Goal: Information Seeking & Learning: Learn about a topic

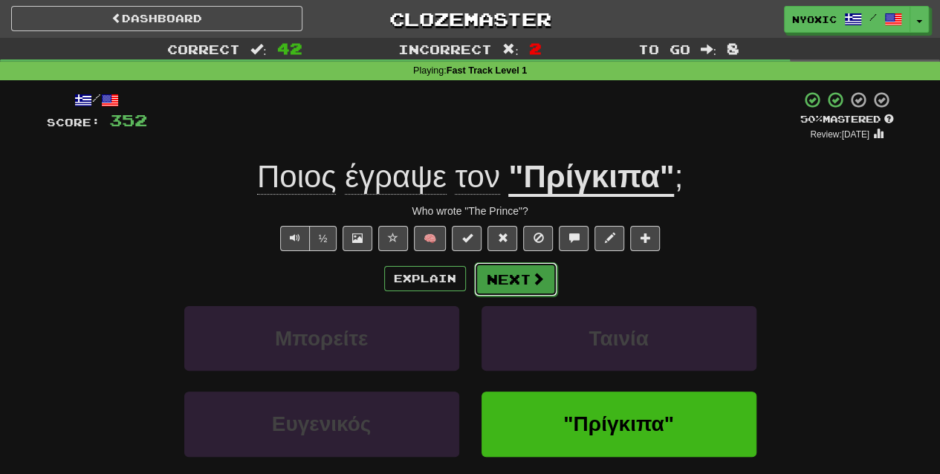
click at [522, 279] on button "Next" at bounding box center [515, 279] width 83 height 34
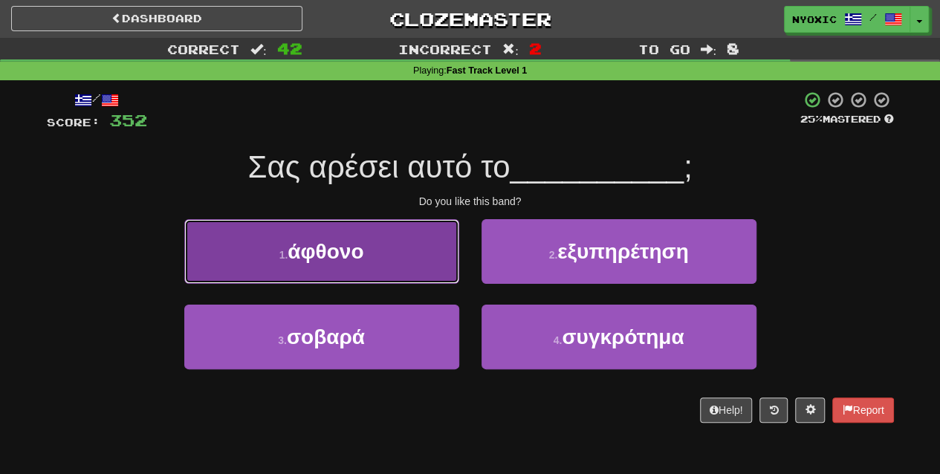
click at [430, 266] on button "1 . άφθονο" at bounding box center [321, 251] width 275 height 65
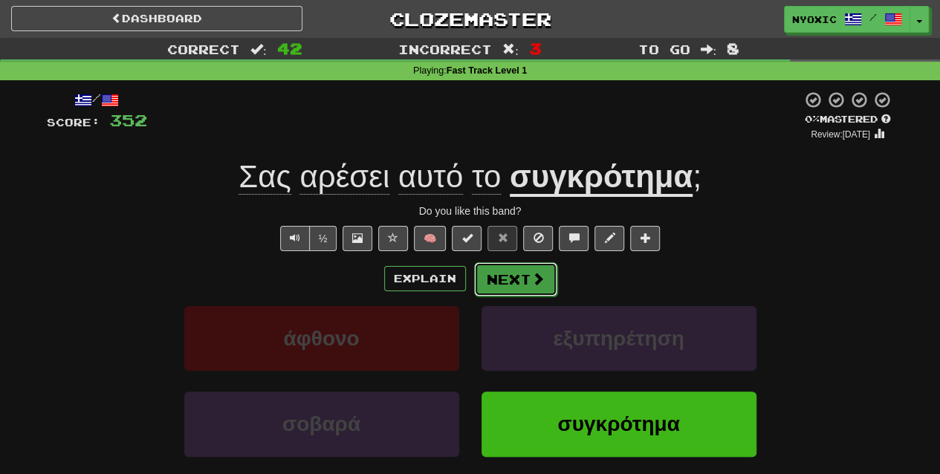
click at [501, 272] on button "Next" at bounding box center [515, 279] width 83 height 34
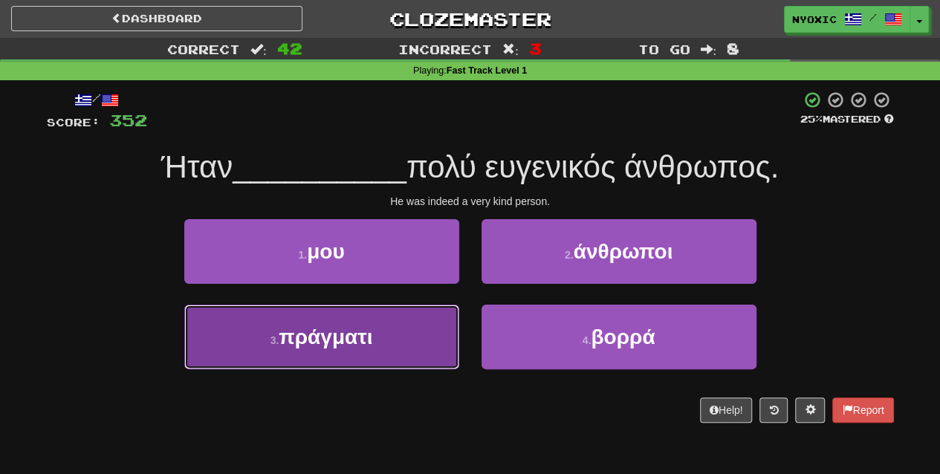
click at [337, 360] on button "3 . πράγματι" at bounding box center [321, 337] width 275 height 65
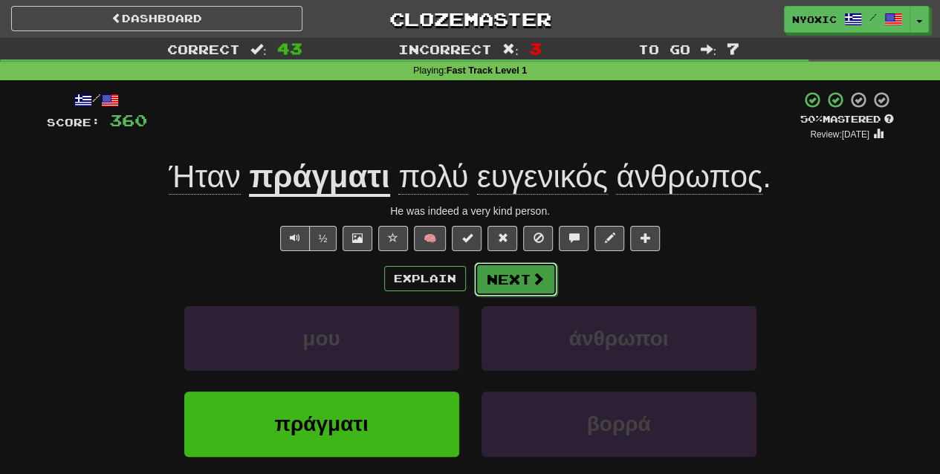
click at [532, 278] on span at bounding box center [537, 278] width 13 height 13
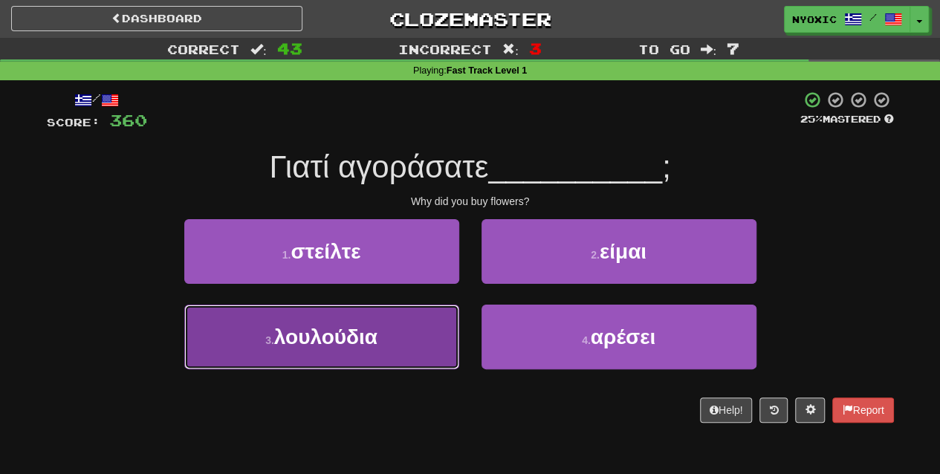
click at [337, 363] on button "3 . λουλούδια" at bounding box center [321, 337] width 275 height 65
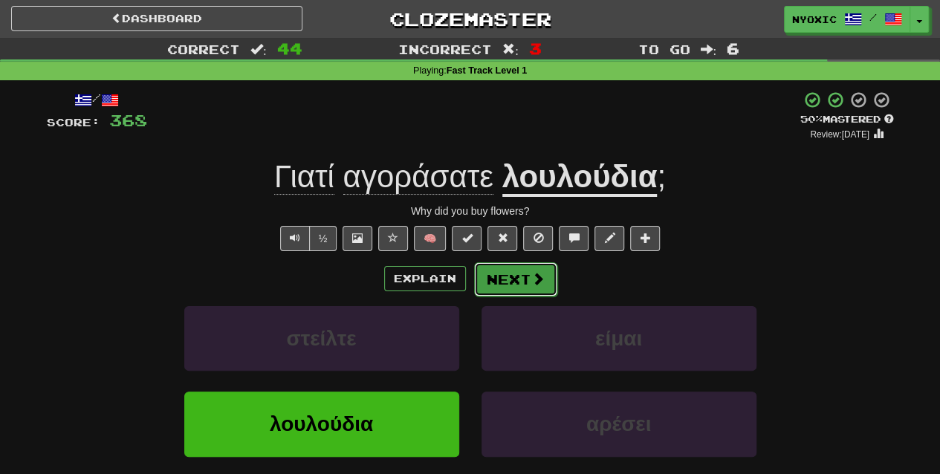
click at [524, 289] on button "Next" at bounding box center [515, 279] width 83 height 34
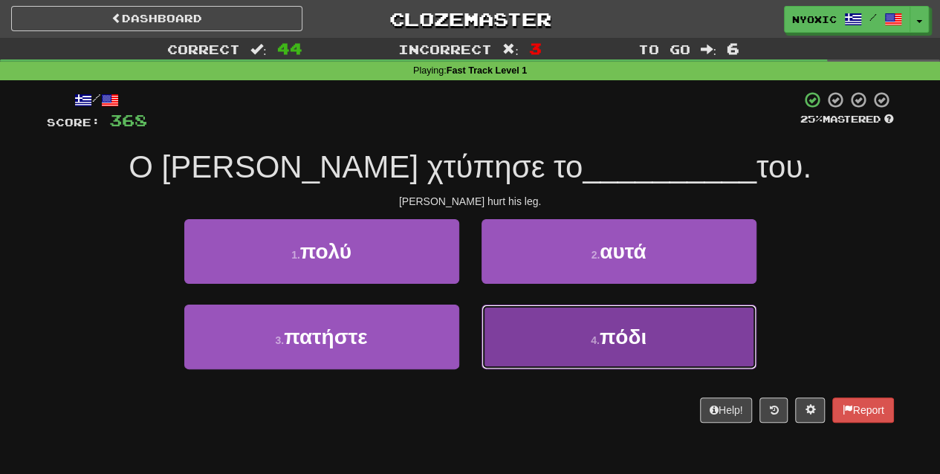
click at [586, 357] on button "4 . πόδι" at bounding box center [619, 337] width 275 height 65
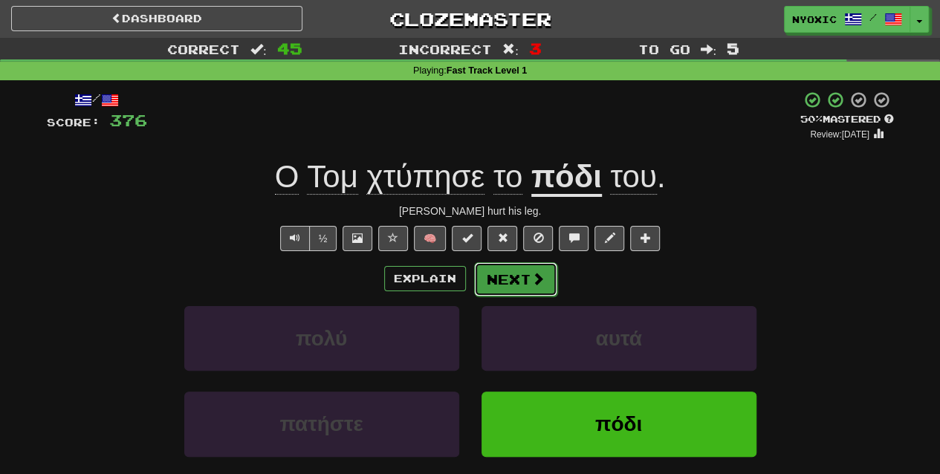
click at [537, 273] on span at bounding box center [537, 278] width 13 height 13
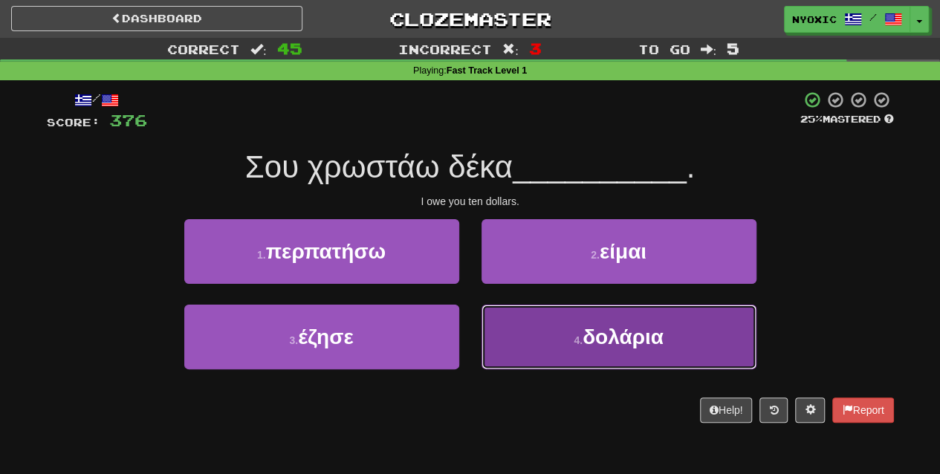
click at [546, 323] on button "4 . δολάρια" at bounding box center [619, 337] width 275 height 65
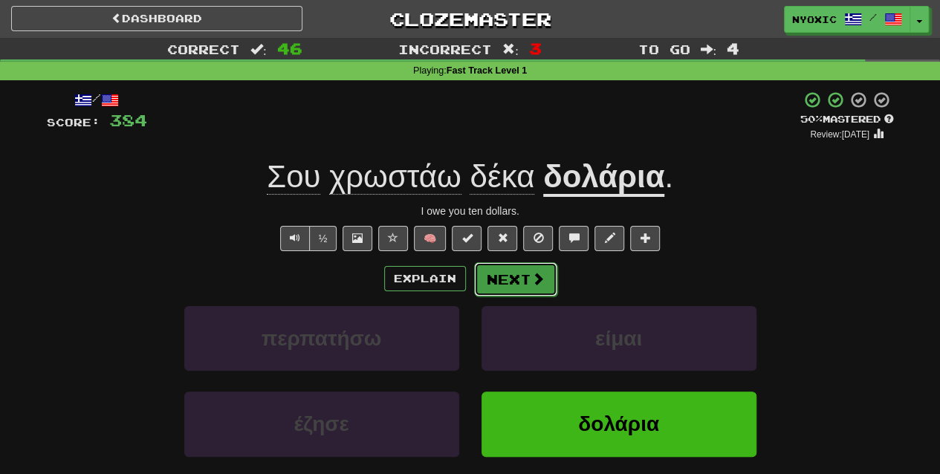
click at [531, 278] on span at bounding box center [537, 278] width 13 height 13
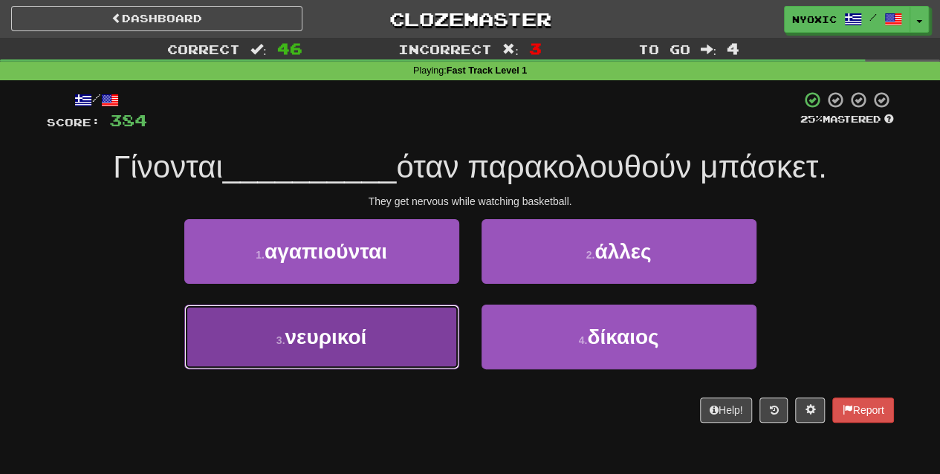
click at [398, 354] on button "3 . νευρικοί" at bounding box center [321, 337] width 275 height 65
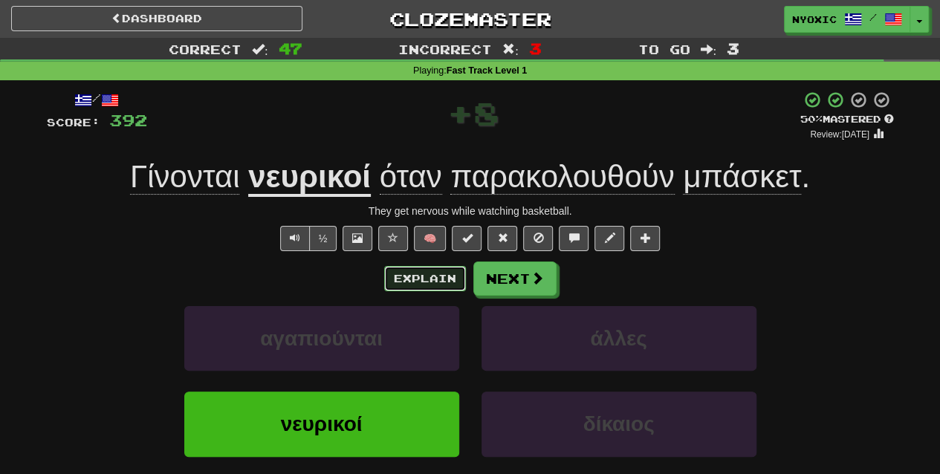
click at [437, 279] on button "Explain" at bounding box center [425, 278] width 82 height 25
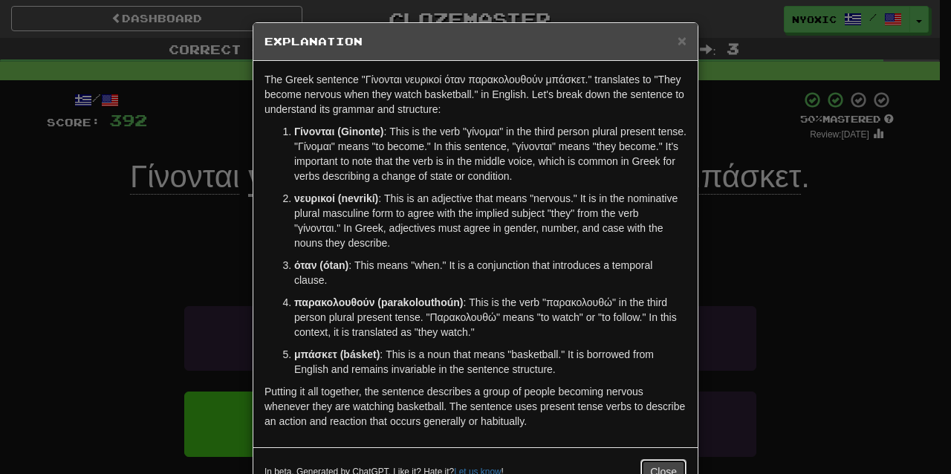
click at [641, 464] on button "Close" at bounding box center [664, 471] width 46 height 25
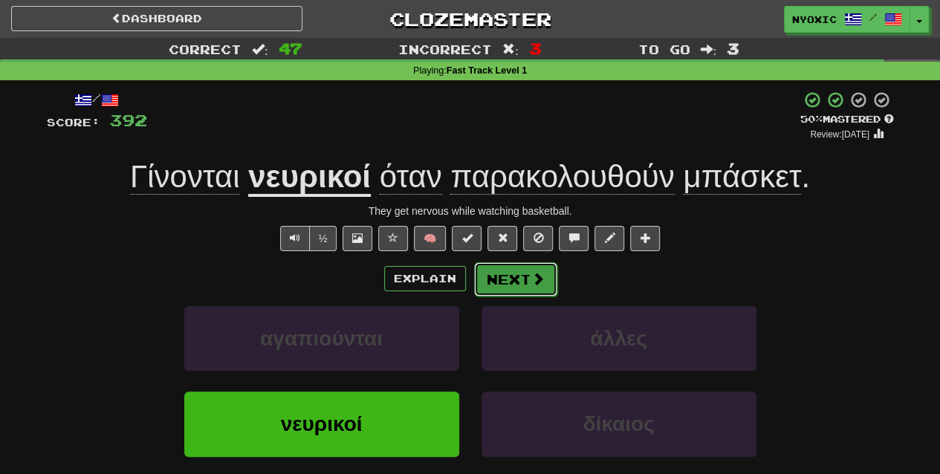
click at [533, 278] on span at bounding box center [537, 278] width 13 height 13
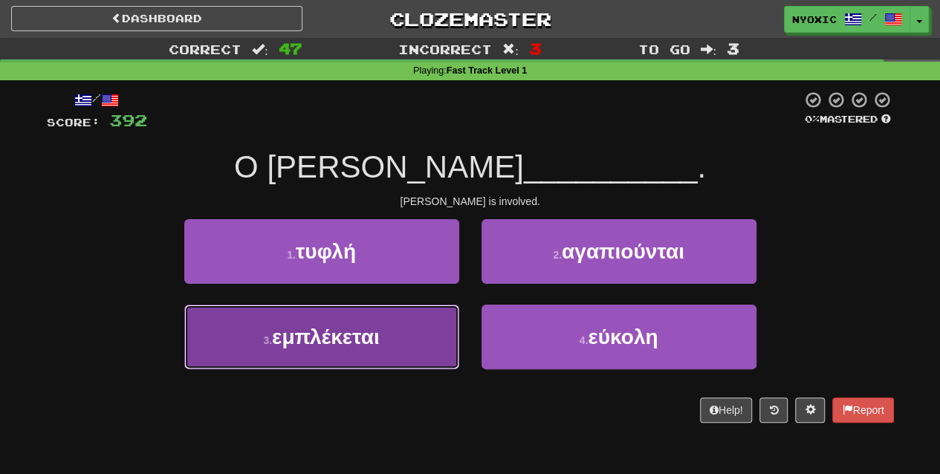
click at [402, 364] on button "3 . εμπλέκεται" at bounding box center [321, 337] width 275 height 65
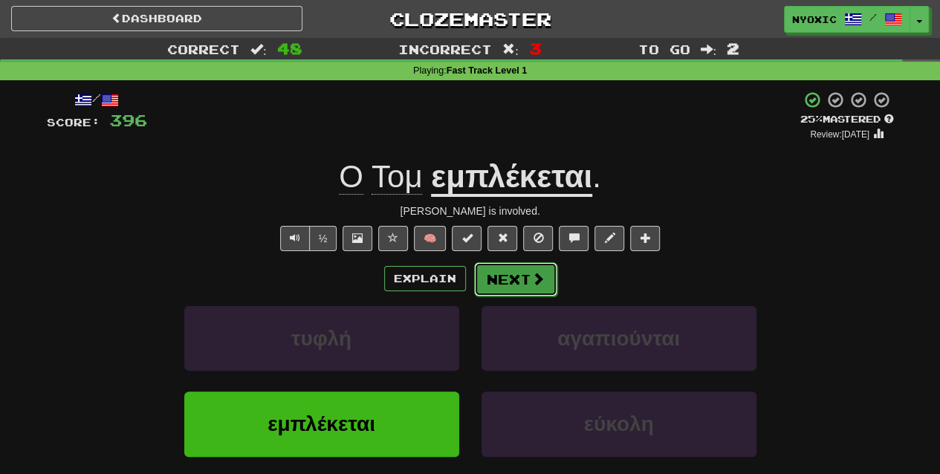
click at [552, 278] on button "Next" at bounding box center [515, 279] width 83 height 34
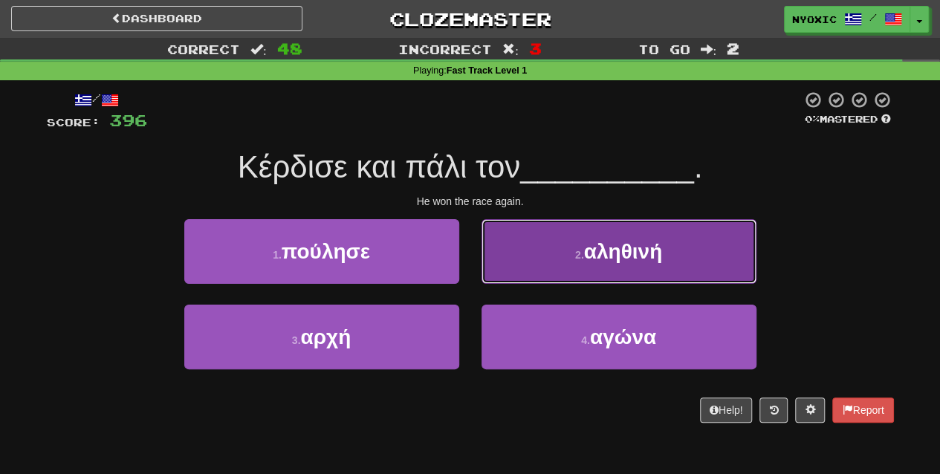
click at [568, 256] on button "2 . αληθινή" at bounding box center [619, 251] width 275 height 65
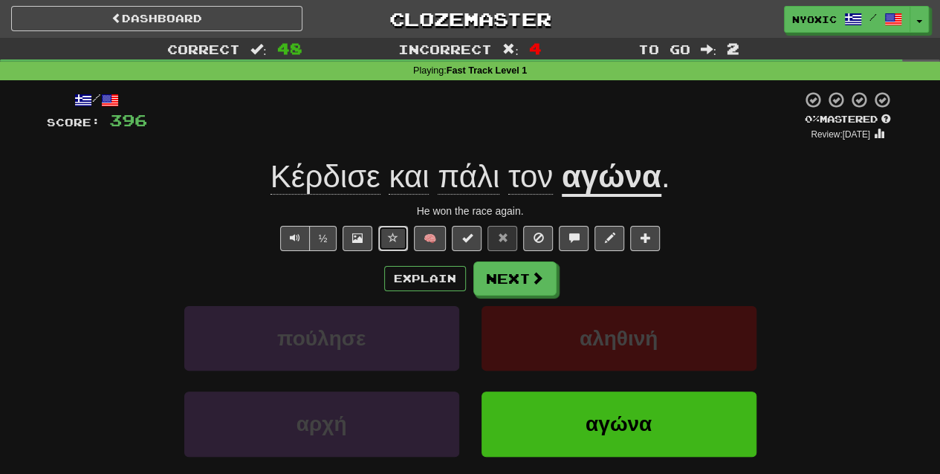
click at [392, 233] on span at bounding box center [393, 238] width 10 height 10
click at [520, 268] on button "Next" at bounding box center [515, 279] width 83 height 34
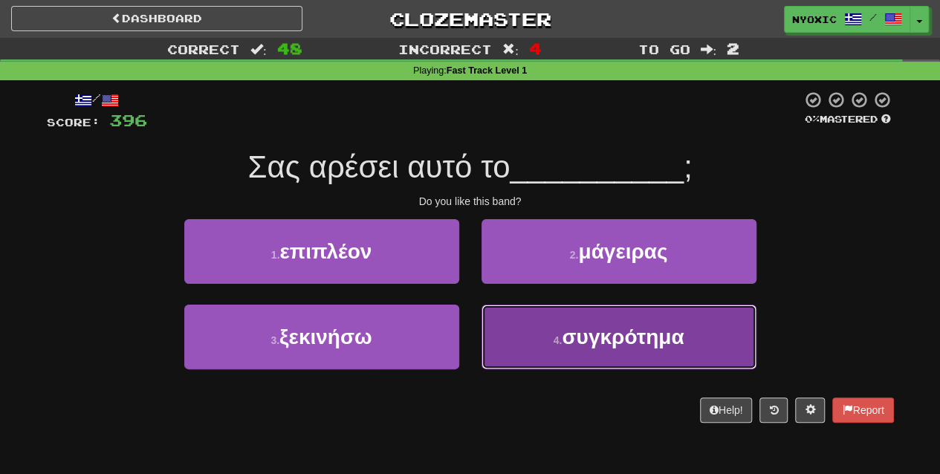
click at [551, 356] on button "4 . συγκρότημα" at bounding box center [619, 337] width 275 height 65
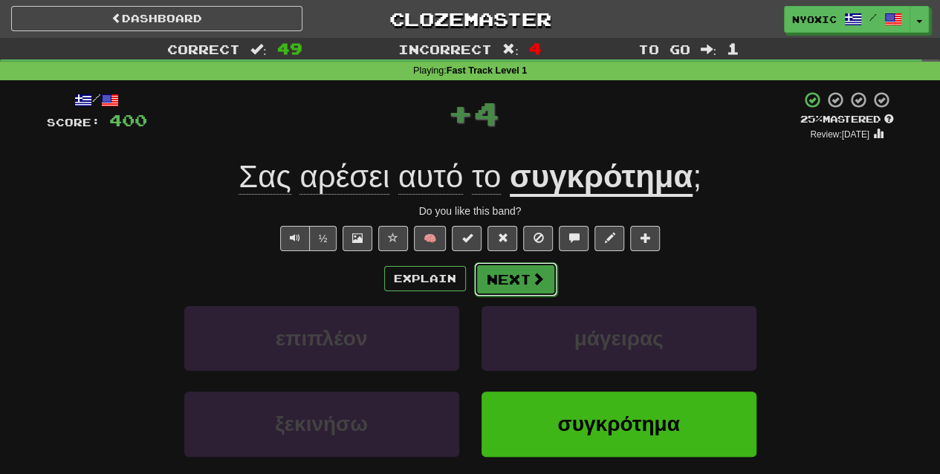
click at [537, 284] on span at bounding box center [537, 278] width 13 height 13
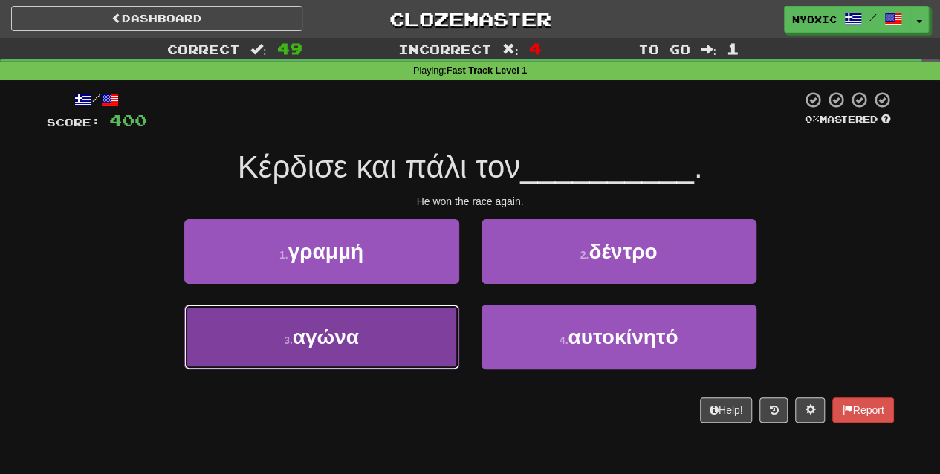
click at [394, 331] on button "3 . αγώνα" at bounding box center [321, 337] width 275 height 65
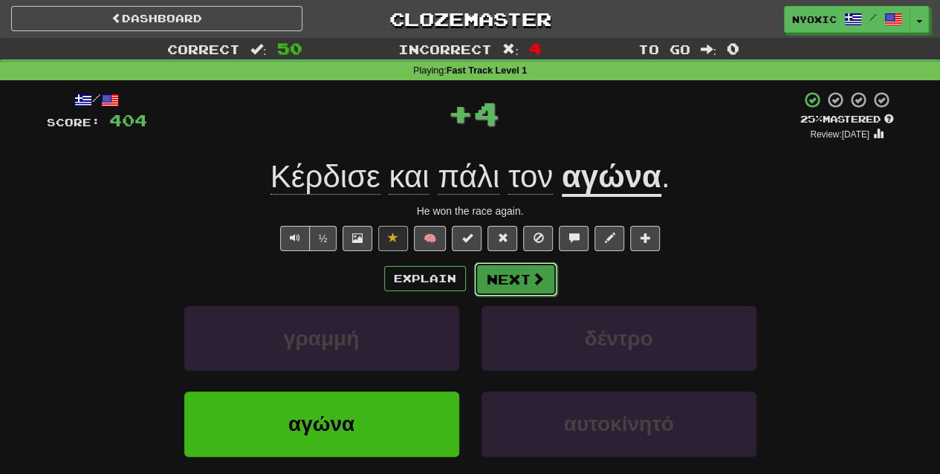
click at [523, 269] on button "Next" at bounding box center [515, 279] width 83 height 34
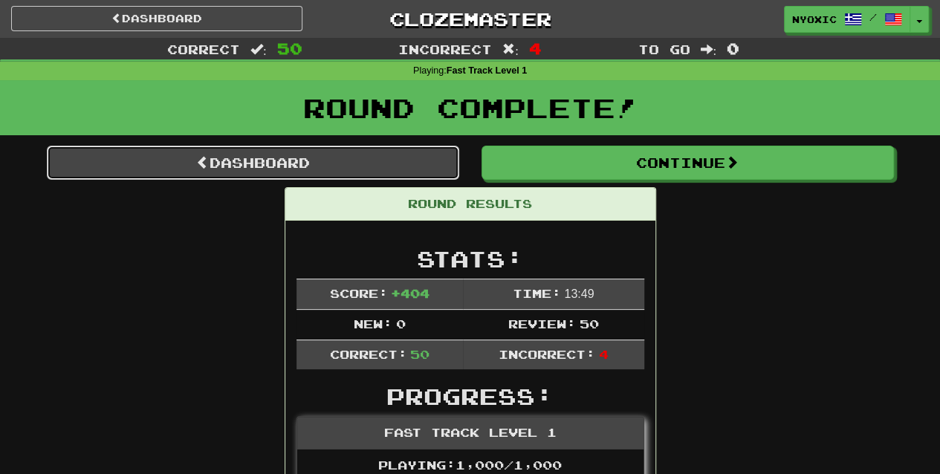
click at [318, 171] on link "Dashboard" at bounding box center [253, 163] width 412 height 34
